Goal: Transaction & Acquisition: Purchase product/service

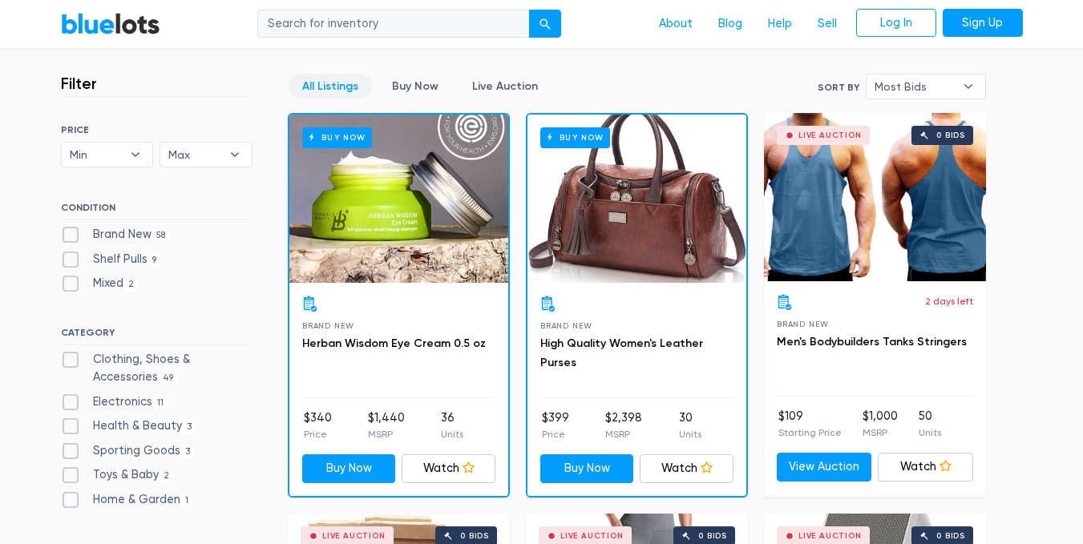
scroll to position [425, 0]
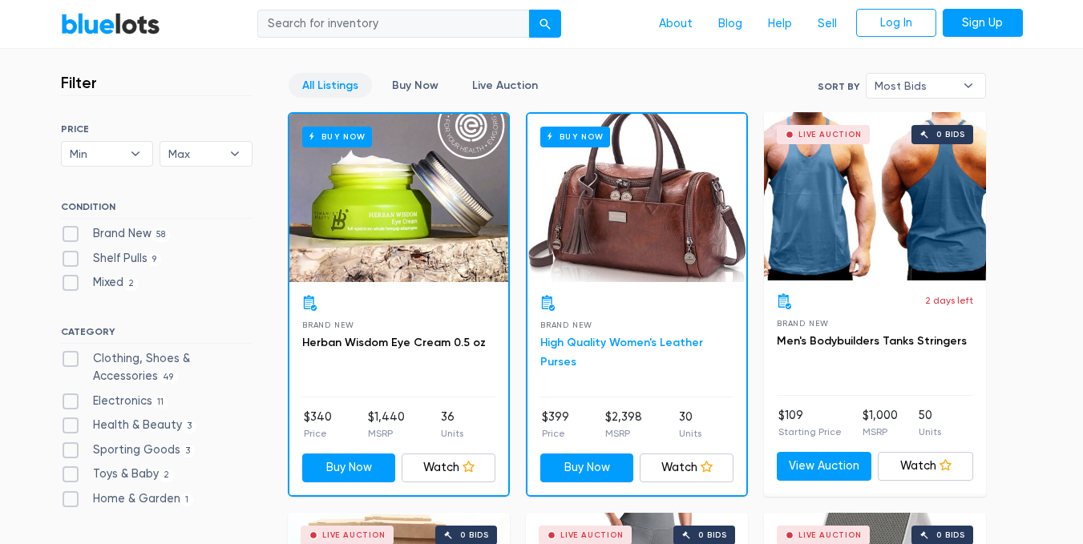
click at [637, 346] on link "High Quality Women's Leather Purses" at bounding box center [621, 352] width 163 height 33
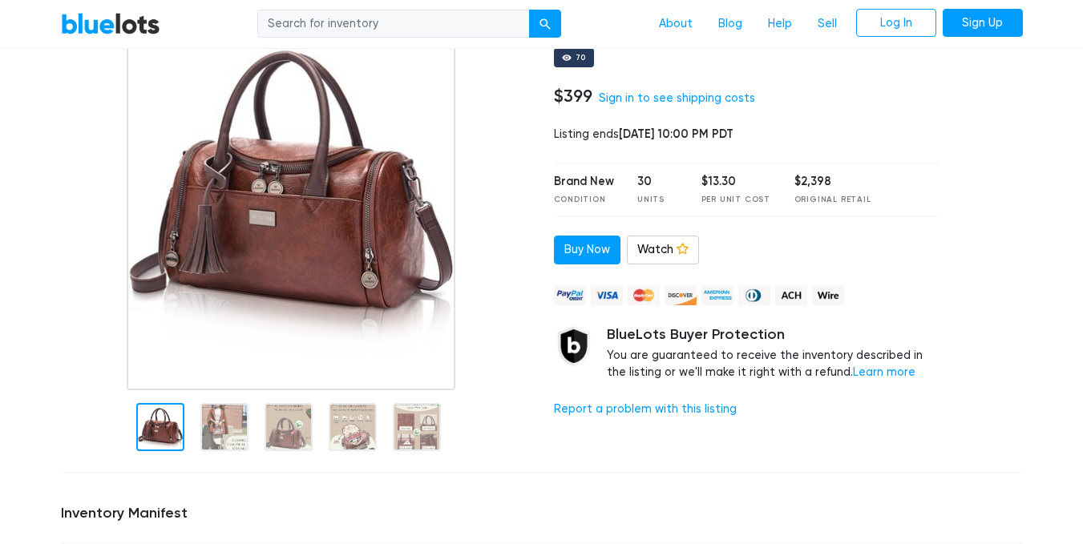
scroll to position [161, 0]
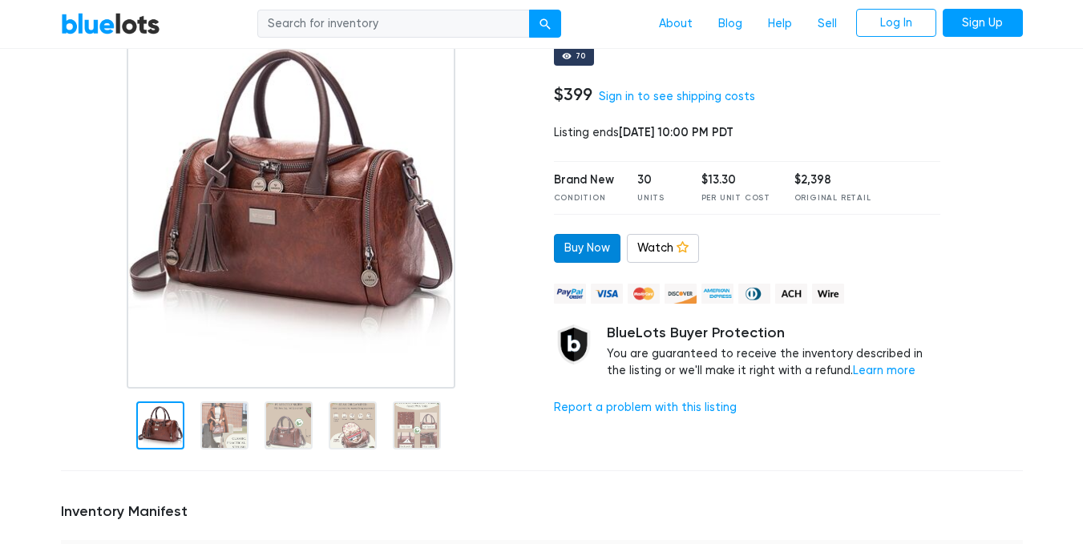
click at [593, 247] on link "Buy Now" at bounding box center [587, 248] width 67 height 29
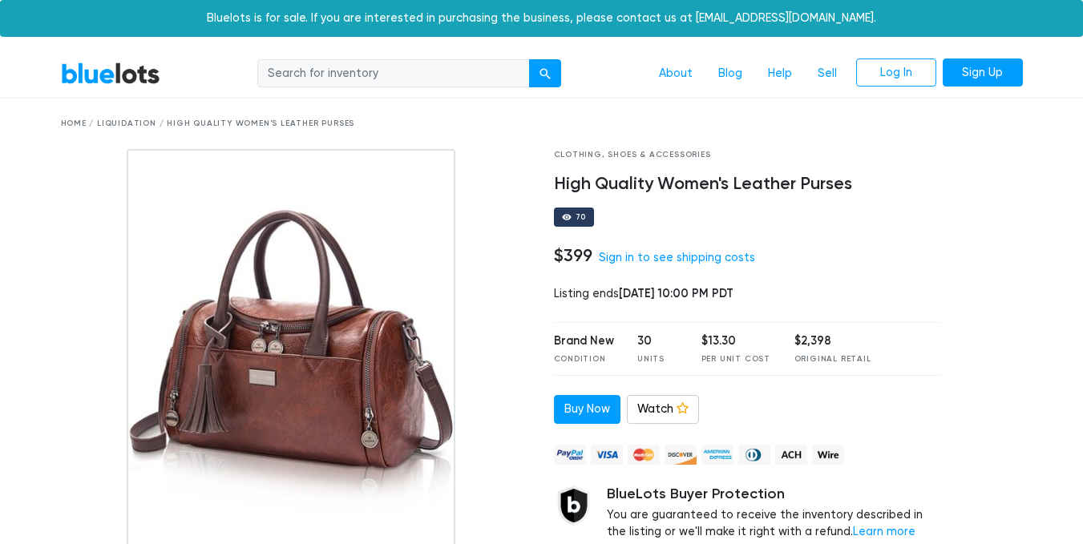
scroll to position [161, 0]
